Goal: Information Seeking & Learning: Learn about a topic

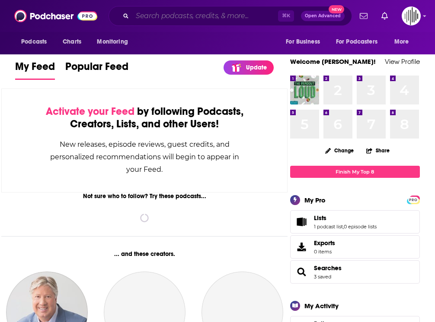
click at [189, 20] on input "Search podcasts, credits, & more..." at bounding box center [205, 16] width 146 height 14
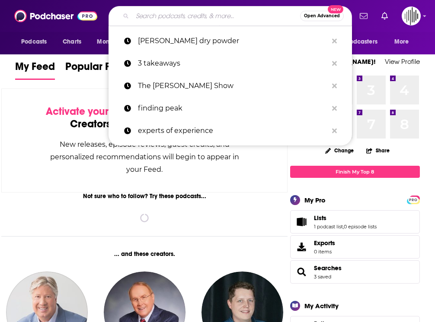
paste input "Reveal"
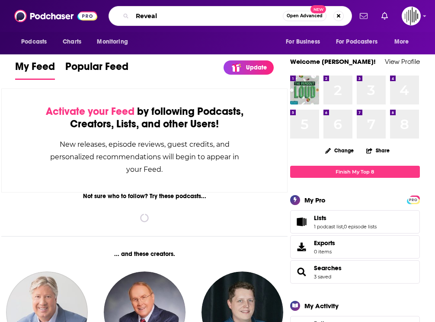
type input "Reveal"
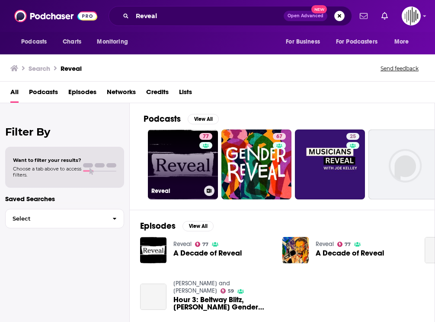
click at [183, 166] on link "77 Reveal" at bounding box center [183, 165] width 70 height 70
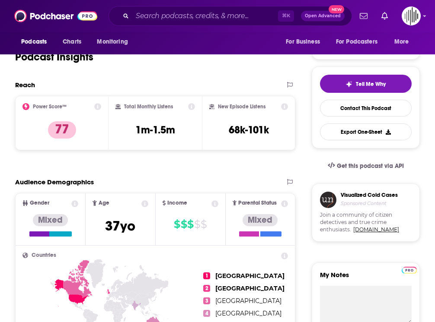
scroll to position [153, 0]
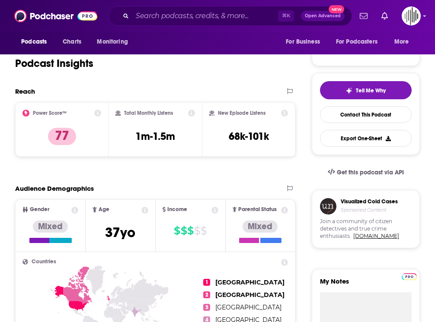
click at [98, 113] on icon at bounding box center [97, 113] width 7 height 7
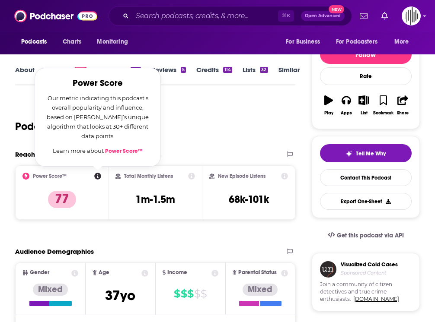
scroll to position [91, 0]
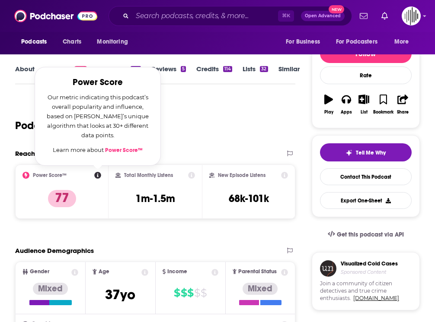
click at [208, 129] on div "Podcast Insights" at bounding box center [151, 121] width 273 height 44
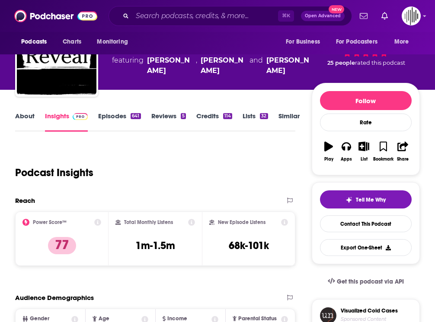
scroll to position [27, 0]
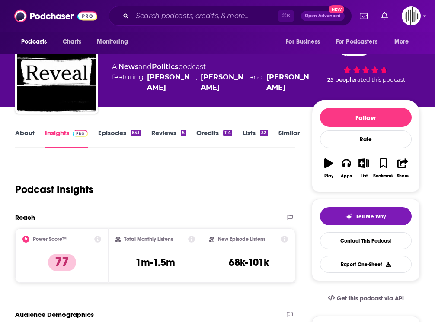
click at [123, 130] on link "Episodes 641" at bounding box center [119, 139] width 42 height 20
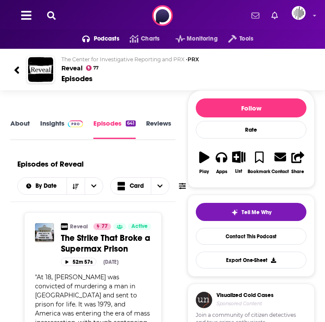
click at [23, 125] on link "About" at bounding box center [19, 129] width 19 height 20
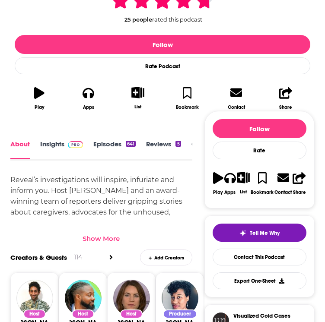
scroll to position [226, 0]
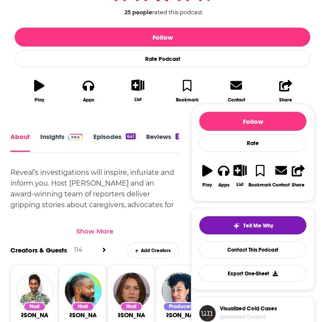
click at [100, 231] on div "Show More" at bounding box center [94, 231] width 37 height 8
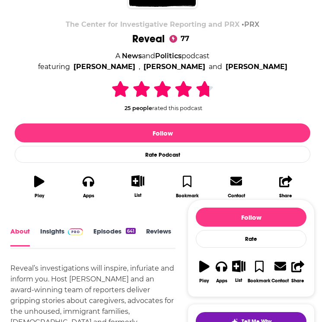
scroll to position [233, 0]
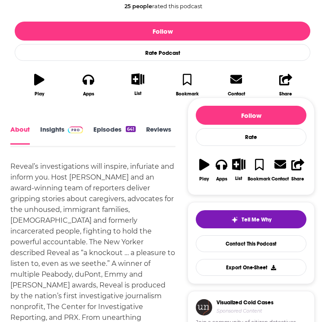
click at [57, 134] on link "Insights" at bounding box center [61, 134] width 43 height 19
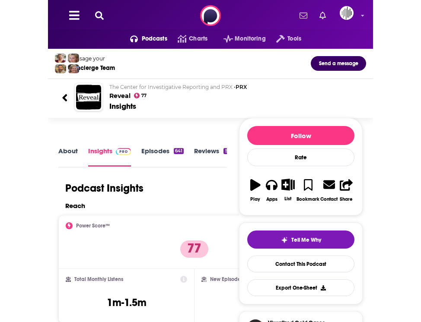
scroll to position [104, 0]
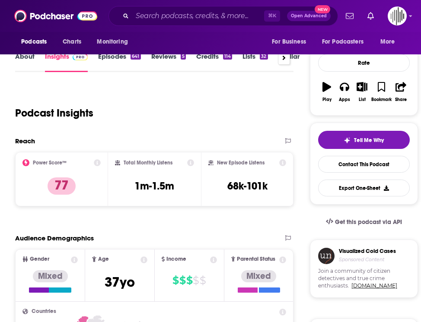
click at [95, 165] on icon at bounding box center [97, 162] width 7 height 7
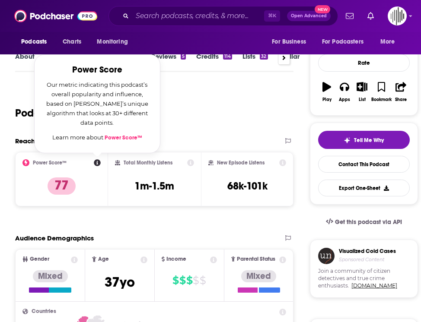
click at [124, 140] on link "Power Score™" at bounding box center [124, 137] width 38 height 7
click at [205, 109] on div "Podcast Insights" at bounding box center [150, 108] width 271 height 44
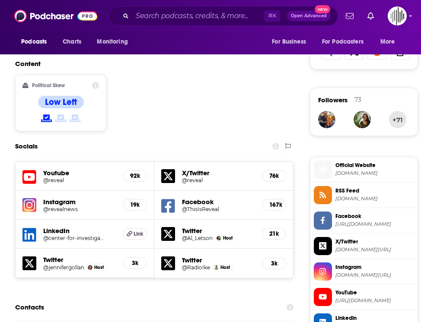
scroll to position [640, 0]
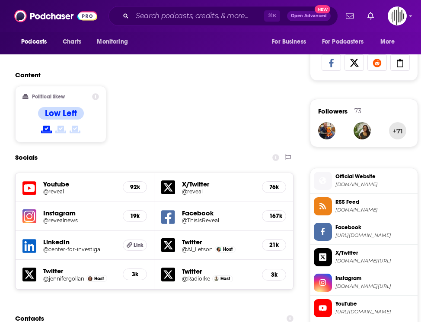
click at [276, 154] on icon at bounding box center [276, 157] width 7 height 7
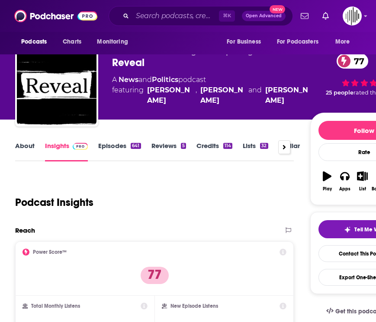
scroll to position [6, 0]
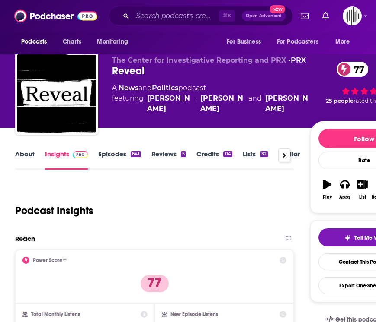
click at [112, 159] on link "Episodes 641" at bounding box center [119, 160] width 42 height 20
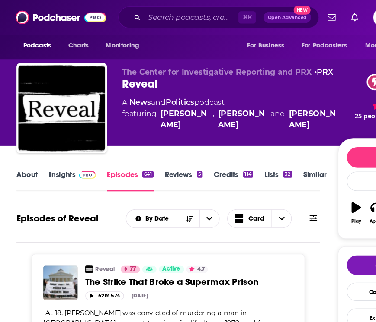
click at [169, 166] on link "Reviews 5" at bounding box center [168, 166] width 35 height 20
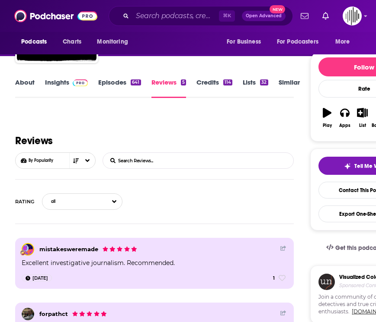
scroll to position [59, 0]
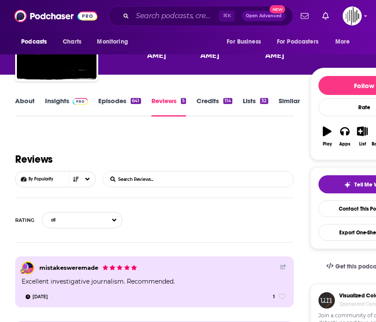
click at [131, 99] on div "641" at bounding box center [136, 101] width 10 height 6
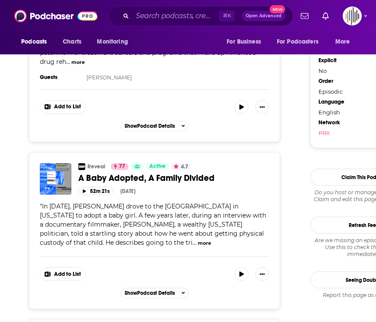
scroll to position [1142, 0]
